Goal: Task Accomplishment & Management: Manage account settings

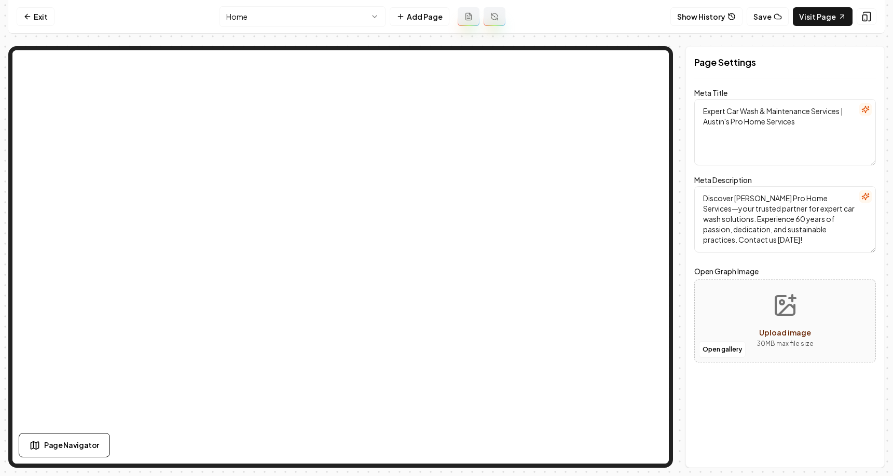
click at [172, 24] on nav "Exit Home Add Page Show History Save Visit Page" at bounding box center [446, 17] width 877 height 34
click at [826, 20] on link "Visit Page" at bounding box center [823, 16] width 60 height 19
click at [633, 13] on nav "Exit Home Add Page Show History Save Visit Page" at bounding box center [446, 17] width 877 height 34
click at [726, 16] on button "Show History" at bounding box center [707, 16] width 72 height 19
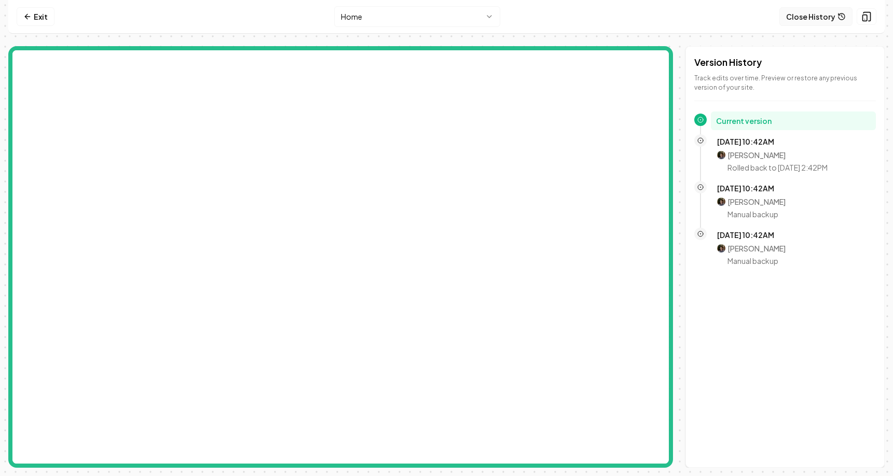
click at [830, 15] on button "Close History" at bounding box center [816, 16] width 73 height 19
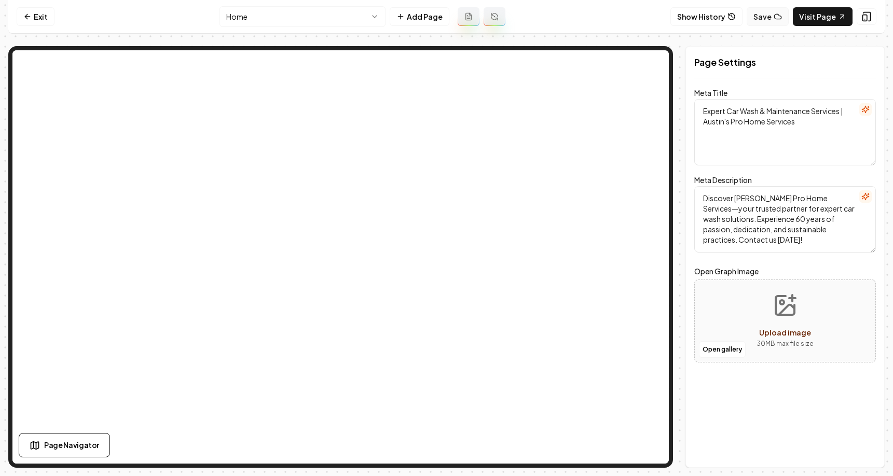
click at [770, 16] on button "Save" at bounding box center [768, 16] width 42 height 19
click at [712, 17] on button "Show History" at bounding box center [707, 16] width 72 height 19
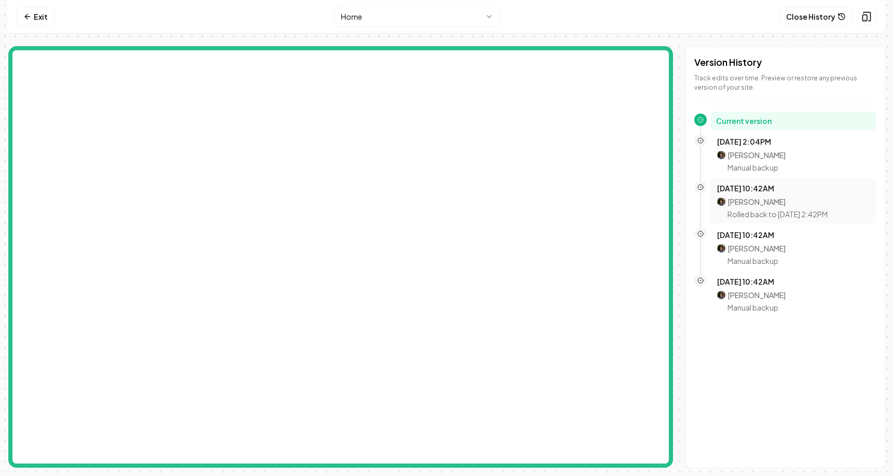
click at [762, 203] on p "Mitchell Stahl" at bounding box center [778, 202] width 100 height 10
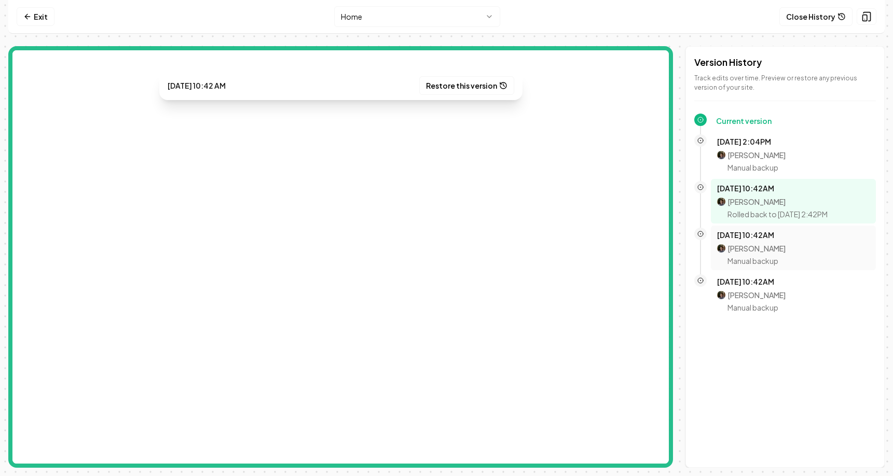
click at [740, 238] on p "Oct 8, 10:42AM" at bounding box center [793, 235] width 153 height 10
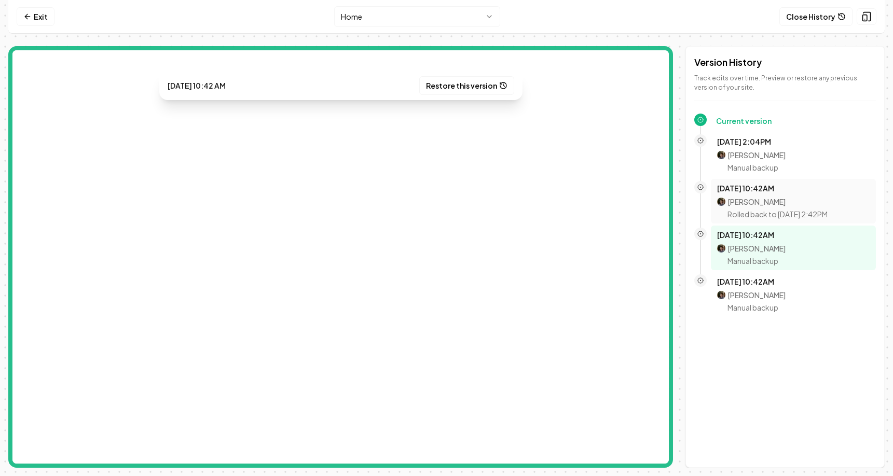
click at [761, 202] on p "Mitchell Stahl" at bounding box center [778, 202] width 100 height 10
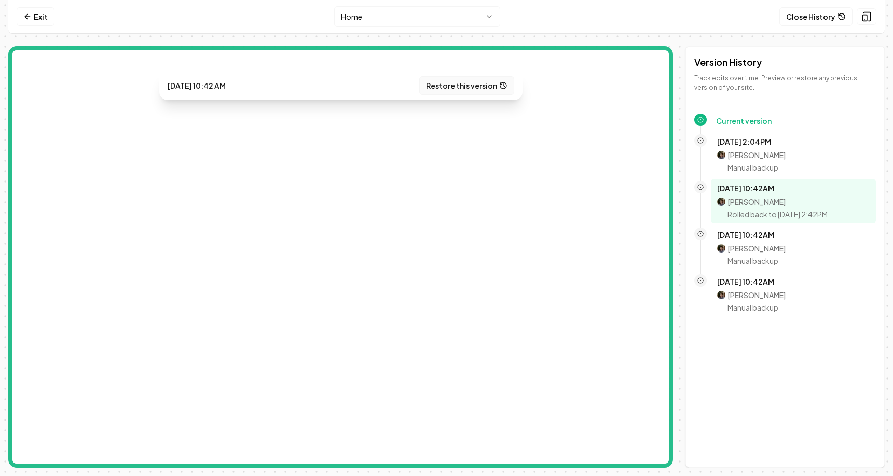
click at [488, 84] on button "Restore this version" at bounding box center [466, 85] width 95 height 19
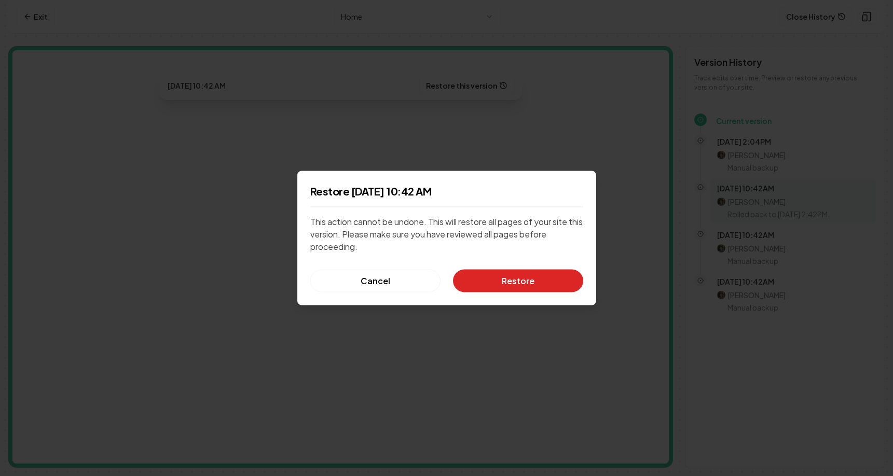
click at [509, 280] on button "Restore" at bounding box center [518, 281] width 130 height 23
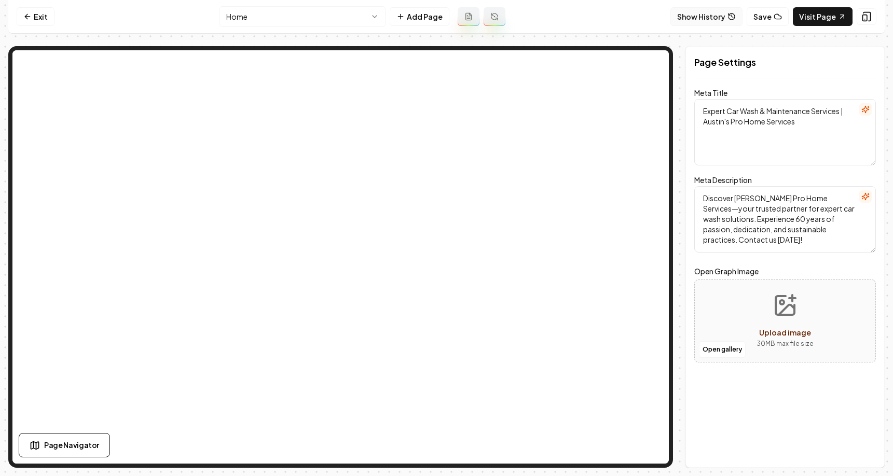
click at [692, 20] on button "Show History" at bounding box center [707, 16] width 72 height 19
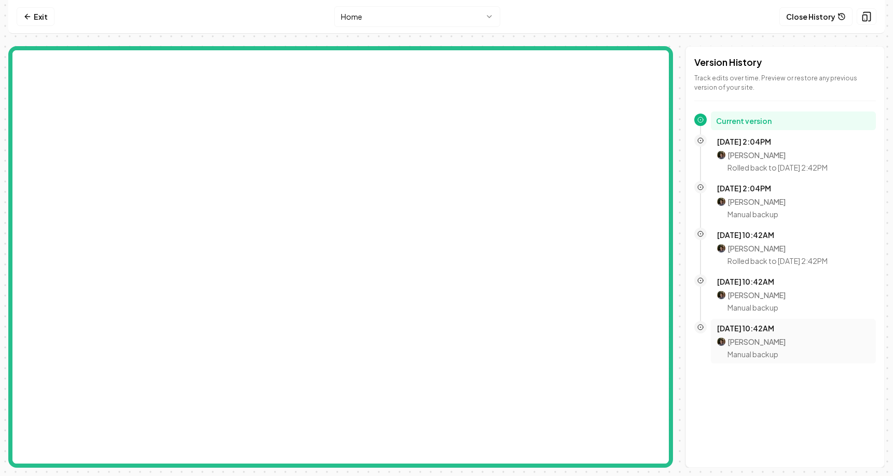
click at [767, 342] on p "Mitchell Stahl" at bounding box center [757, 342] width 58 height 10
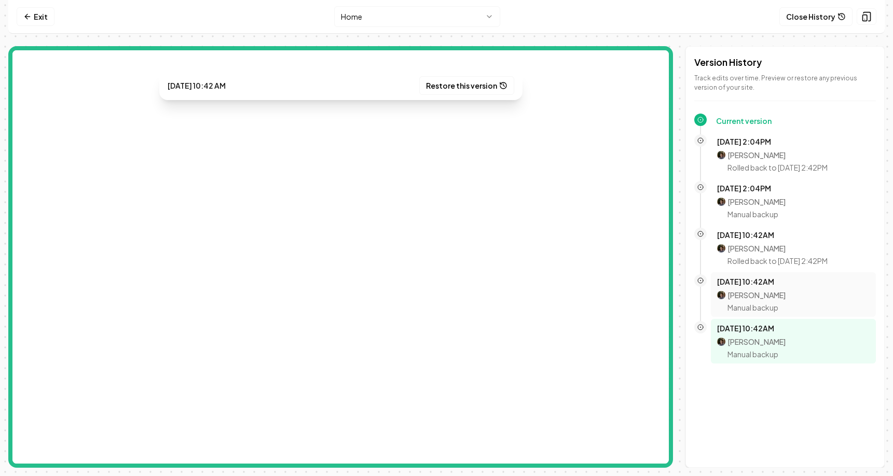
click at [766, 293] on p "Mitchell Stahl" at bounding box center [757, 295] width 58 height 10
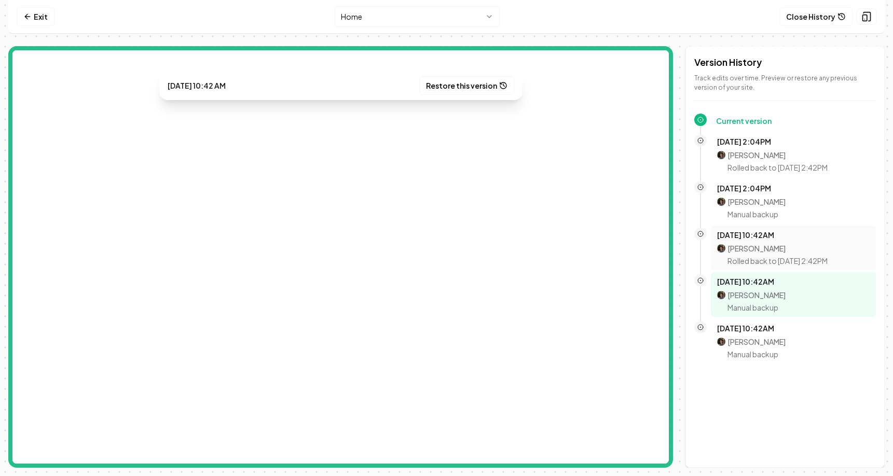
click at [764, 261] on p "Rolled back to Oct 8, 2:42PM" at bounding box center [778, 261] width 100 height 10
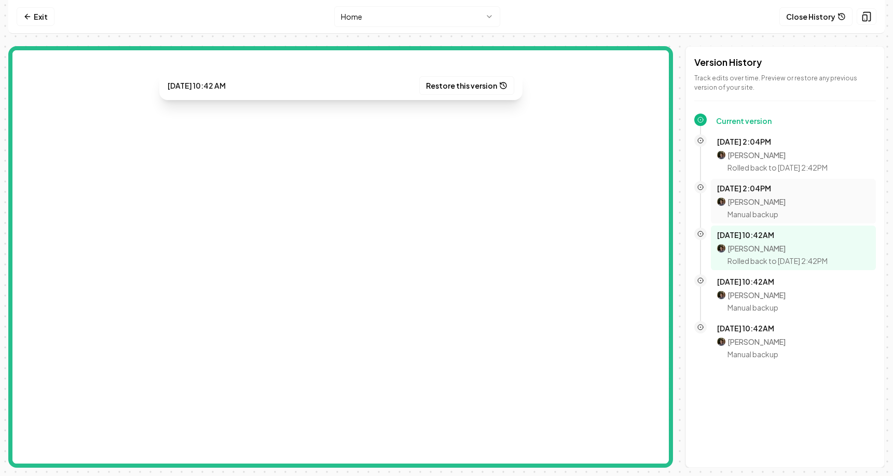
click at [761, 202] on p "Mitchell Stahl" at bounding box center [757, 202] width 58 height 10
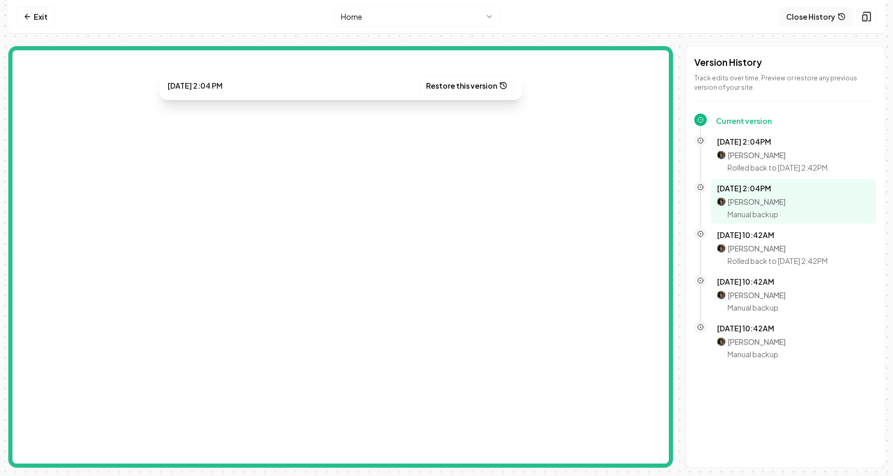
click at [824, 22] on button "Close History" at bounding box center [816, 16] width 73 height 19
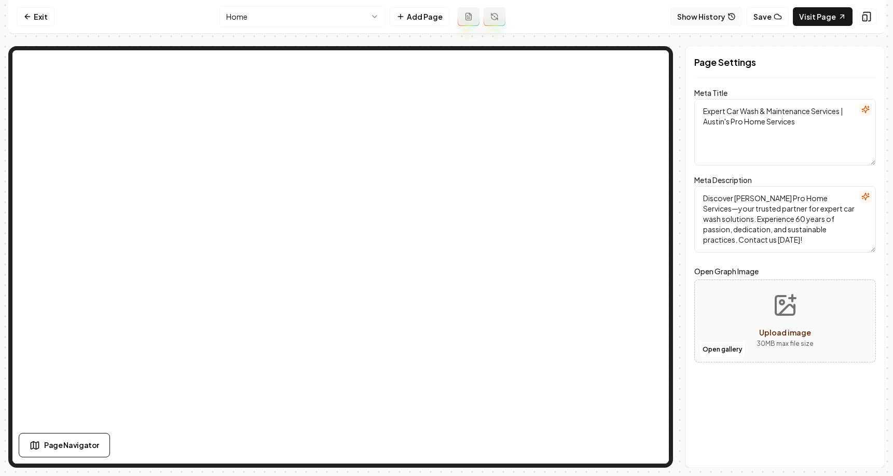
click at [719, 18] on button "Show History" at bounding box center [707, 16] width 72 height 19
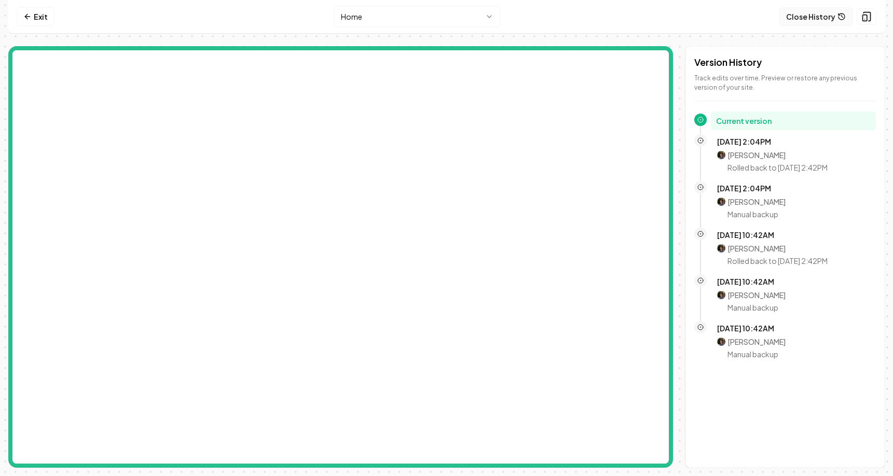
click at [811, 15] on button "Close History" at bounding box center [816, 16] width 73 height 19
